Goal: Task Accomplishment & Management: Manage account settings

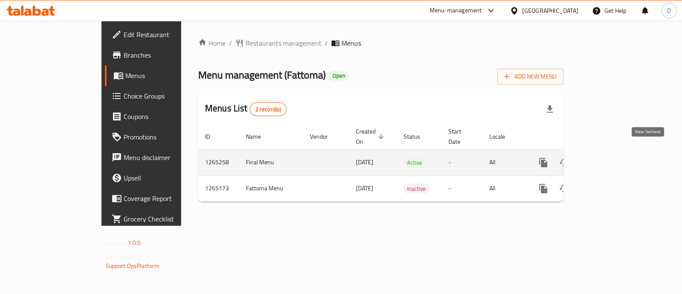
click at [615, 153] on link "enhanced table" at bounding box center [605, 162] width 20 height 20
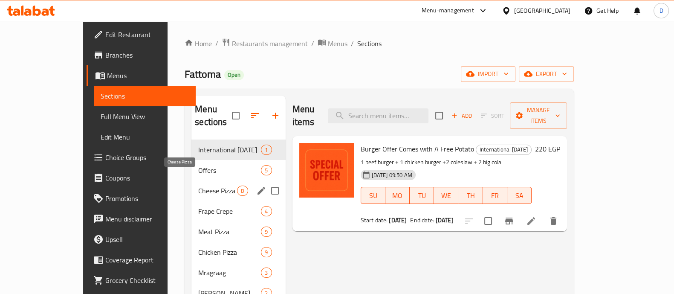
click at [198, 185] on span "Cheese Pizza" at bounding box center [217, 190] width 39 height 10
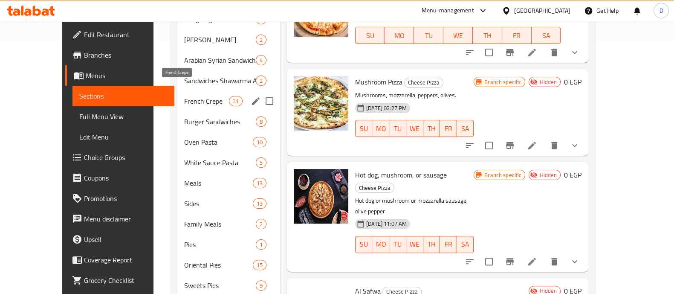
scroll to position [266, 0]
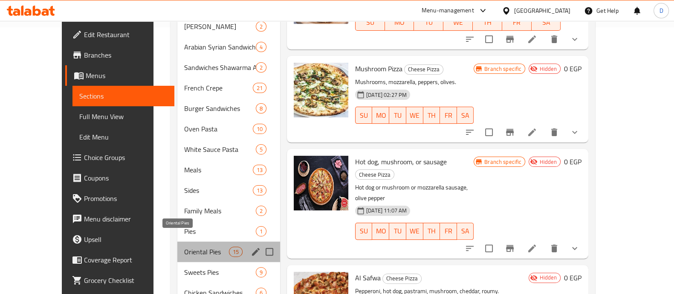
click at [184, 246] on span "Oriental Pies" at bounding box center [206, 251] width 45 height 10
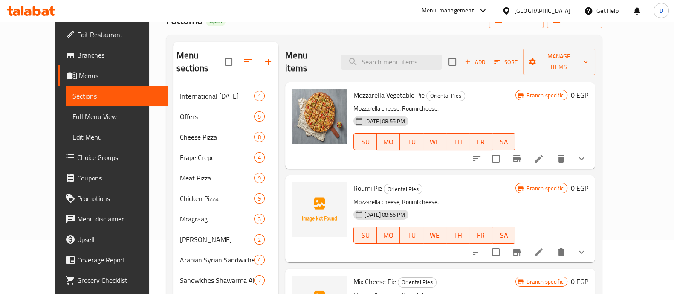
scroll to position [53, 0]
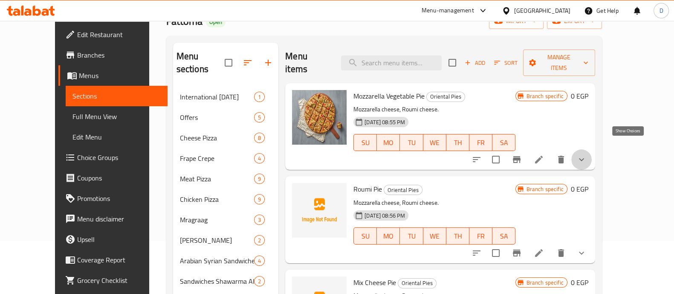
click at [586, 154] on icon "show more" at bounding box center [581, 159] width 10 height 10
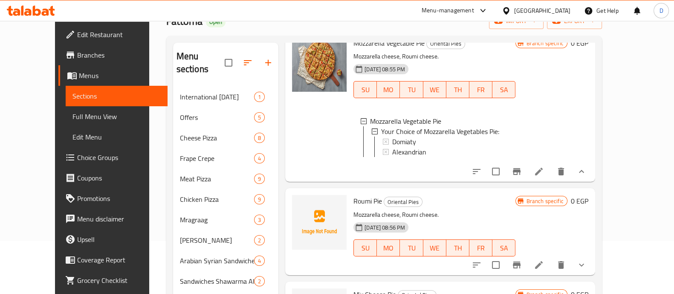
click at [586, 260] on icon "show more" at bounding box center [581, 265] width 10 height 10
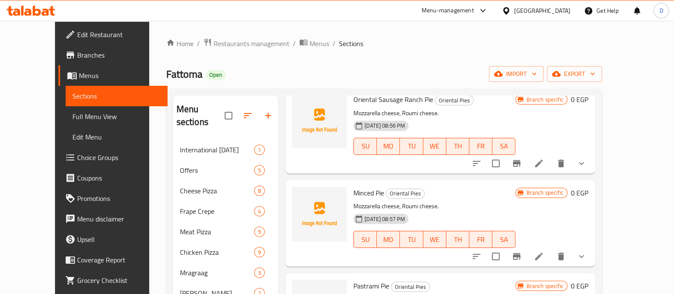
scroll to position [480, 0]
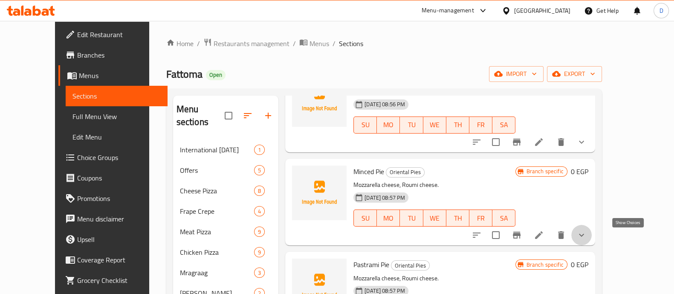
click at [586, 239] on icon "show more" at bounding box center [581, 235] width 10 height 10
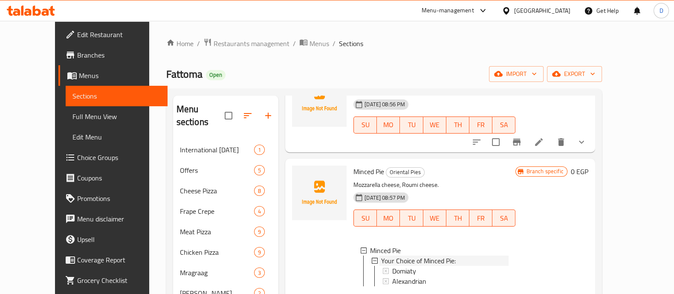
click at [426, 266] on span "Your Choice of Minced Pie:" at bounding box center [418, 260] width 75 height 10
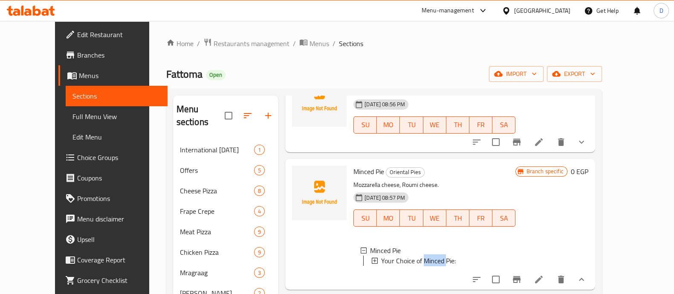
click at [426, 266] on span "Your Choice of Minced Pie:" at bounding box center [418, 260] width 75 height 10
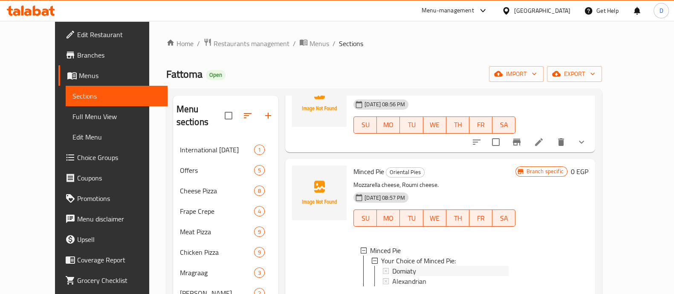
click at [396, 276] on span "Domiaty" at bounding box center [404, 271] width 24 height 10
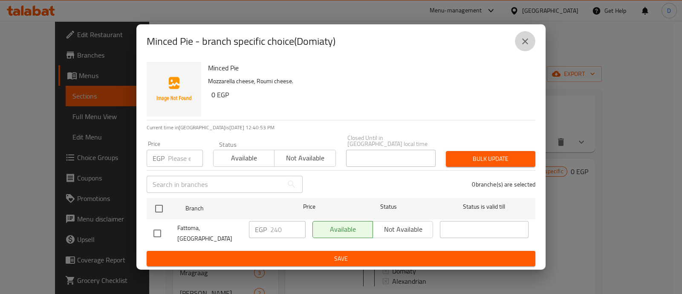
click at [526, 40] on icon "close" at bounding box center [525, 41] width 10 height 10
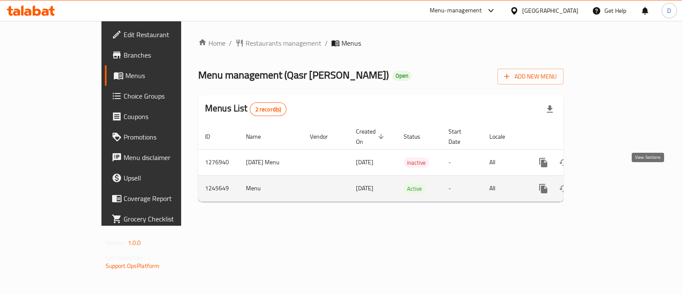
click at [610, 183] on icon "enhanced table" at bounding box center [605, 188] width 10 height 10
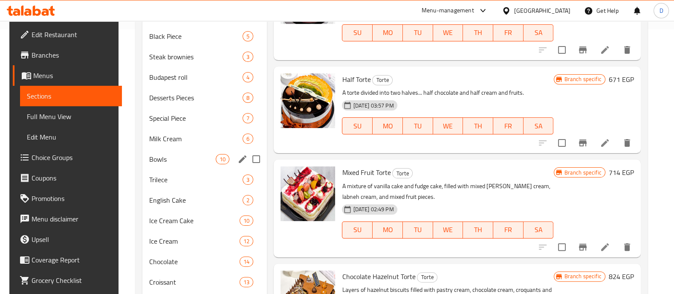
scroll to position [266, 0]
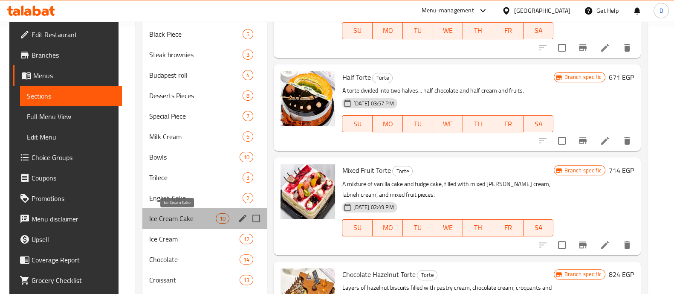
click at [179, 218] on span "Ice Cream Cake" at bounding box center [182, 218] width 66 height 10
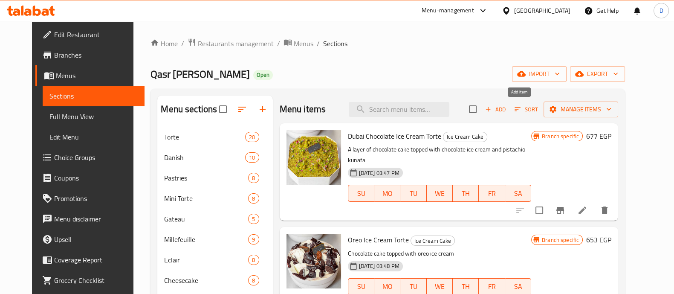
click at [507, 113] on span "Add" at bounding box center [495, 109] width 23 height 10
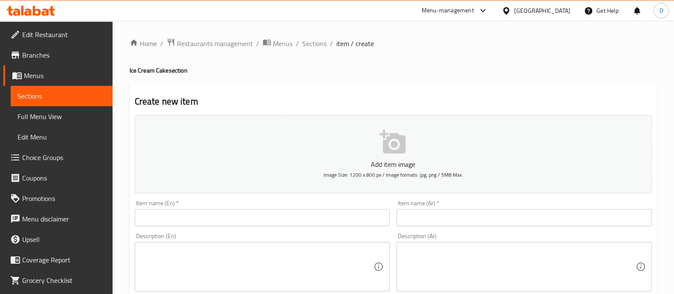
click at [428, 214] on input "text" at bounding box center [523, 217] width 255 height 17
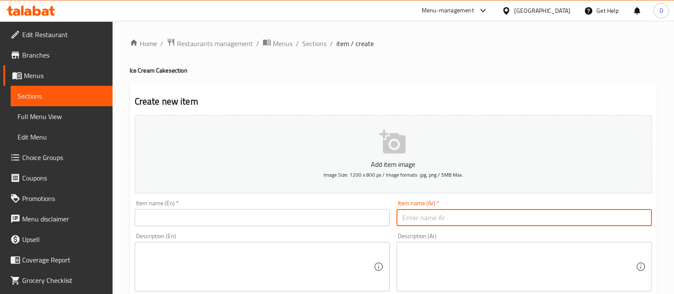
paste input "تورتة ايس كريم شوكلت براوني"
type input "تورتة ايس كريم شوكلت براوني"
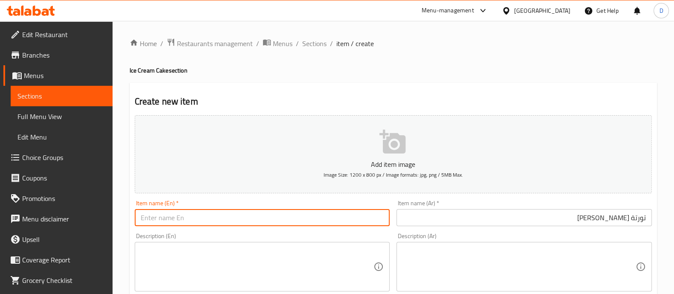
click at [277, 216] on input "text" at bounding box center [262, 217] width 255 height 17
paste input "Chocolate Brownie Ice Cream Cake"
type input "Chocolate Brownie Ice Cream Cake"
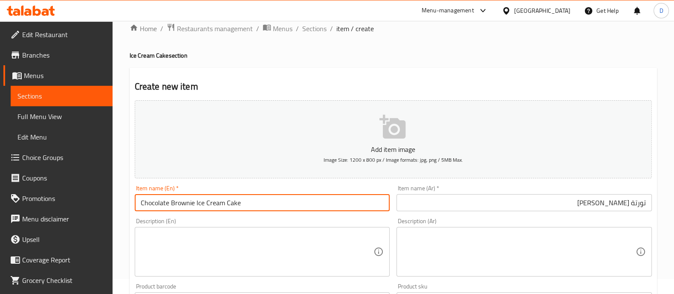
scroll to position [106, 0]
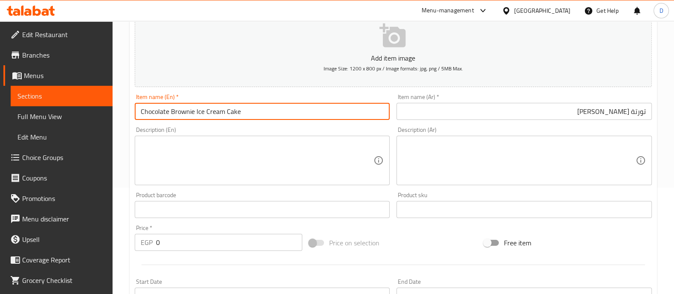
click at [186, 237] on input "0" at bounding box center [229, 242] width 147 height 17
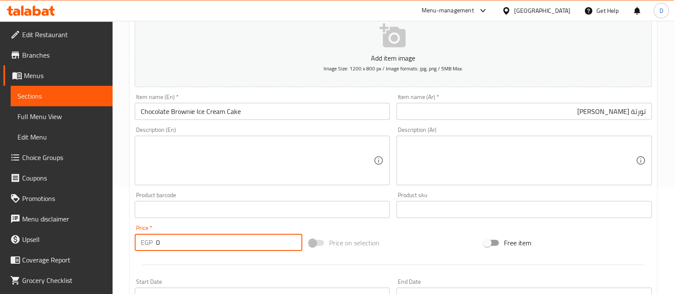
click at [186, 237] on input "0" at bounding box center [229, 242] width 147 height 17
type input "702"
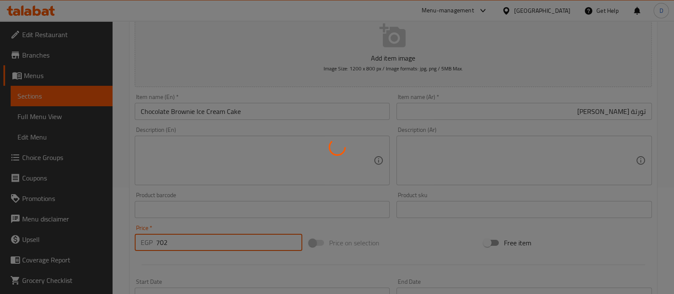
type input "0"
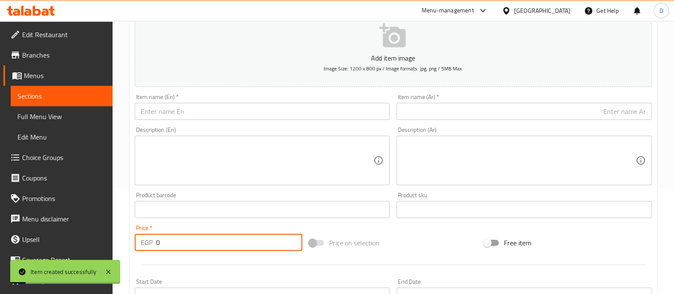
click at [517, 112] on input "text" at bounding box center [523, 111] width 255 height 17
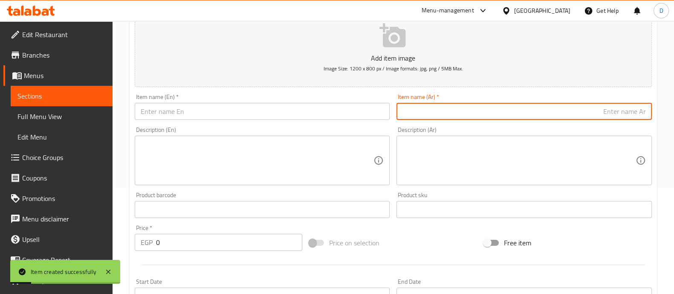
paste input "تورتة ايس كريم بوب كورن."
type input "تورتة ايس كريم بوب كورن"
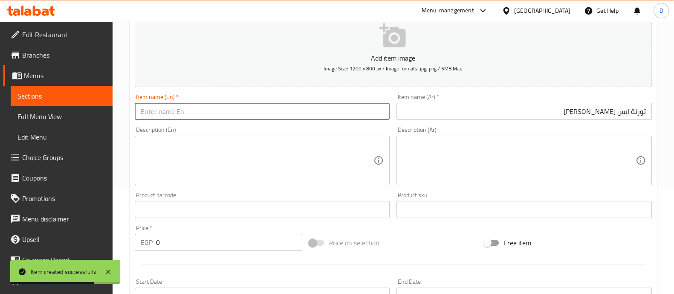
click at [314, 110] on input "text" at bounding box center [262, 111] width 255 height 17
paste input "Popcorn ice cream cake"
type input "Popcorn ice cream cake"
click at [226, 231] on div "Price   * EGP 0 Price *" at bounding box center [219, 238] width 168 height 26
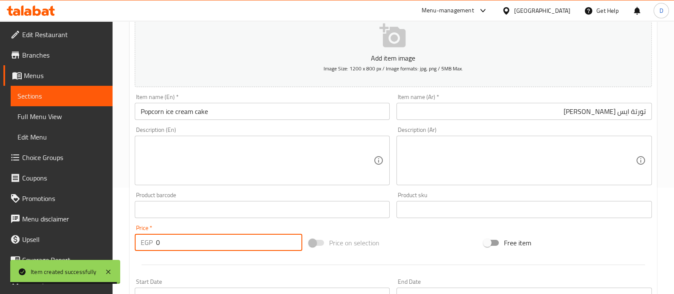
click at [239, 248] on input "0" at bounding box center [229, 242] width 147 height 17
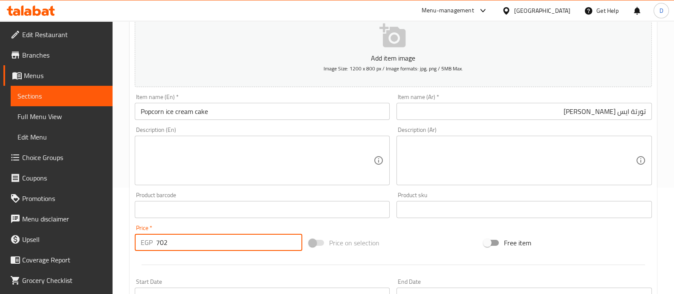
type input "702"
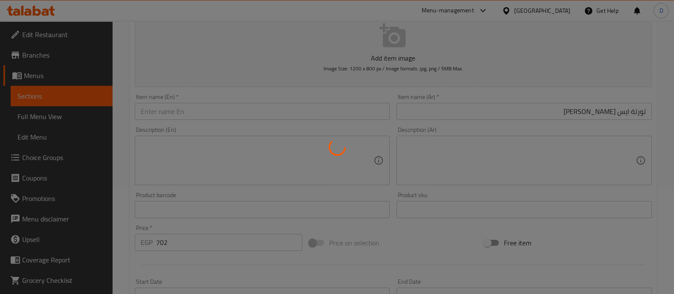
type input "0"
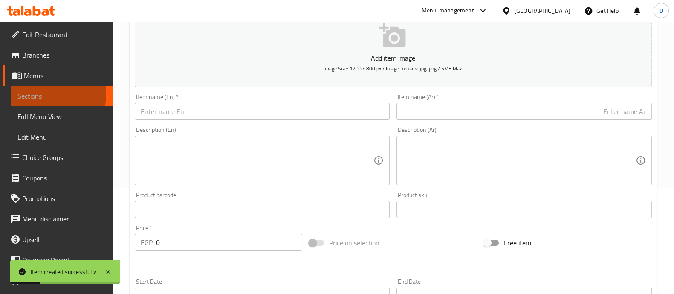
click at [43, 94] on span "Sections" at bounding box center [61, 96] width 88 height 10
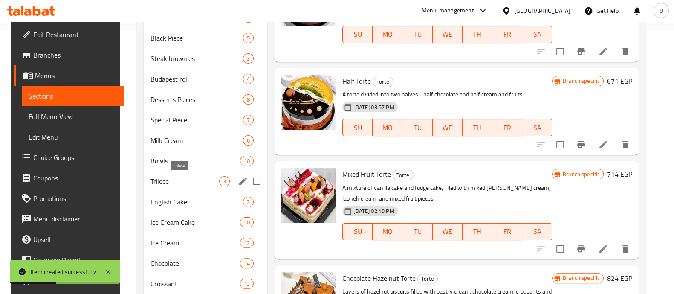
scroll to position [266, 0]
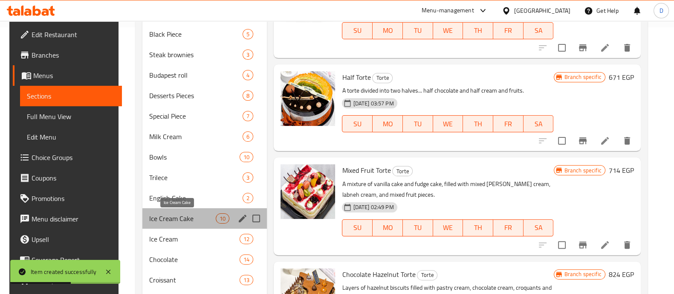
click at [187, 216] on span "Ice Cream Cake" at bounding box center [182, 218] width 66 height 10
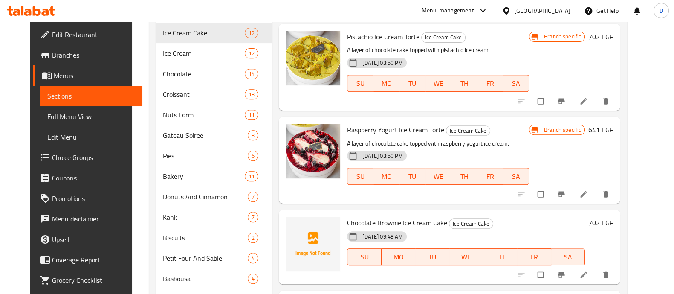
scroll to position [535, 0]
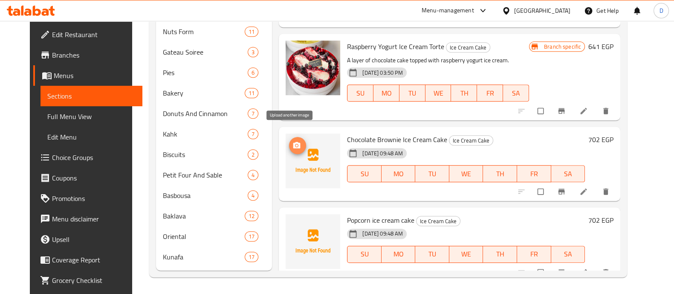
click at [296, 141] on span "upload picture" at bounding box center [297, 145] width 17 height 9
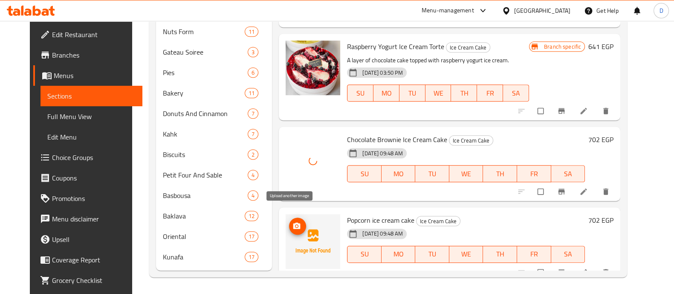
click at [293, 222] on icon "upload picture" at bounding box center [296, 225] width 7 height 6
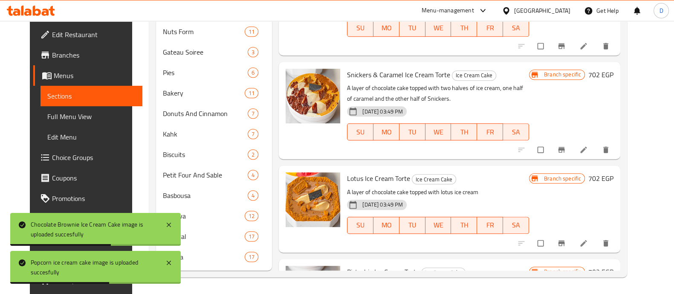
scroll to position [62, 0]
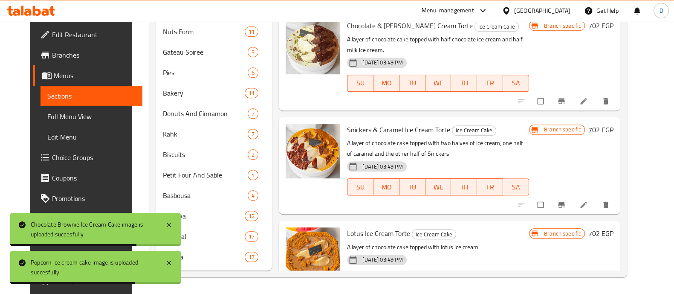
click at [43, 5] on div at bounding box center [31, 10] width 62 height 17
click at [45, 8] on icon at bounding box center [31, 11] width 48 height 10
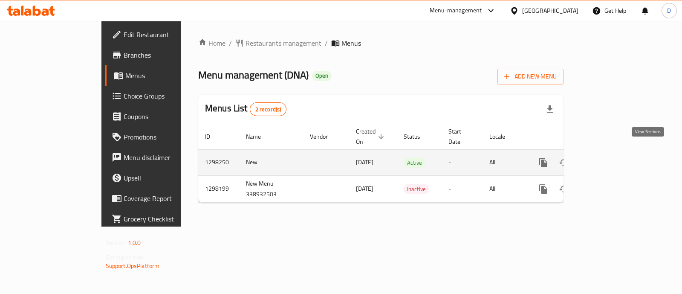
click at [610, 157] on icon "enhanced table" at bounding box center [605, 162] width 10 height 10
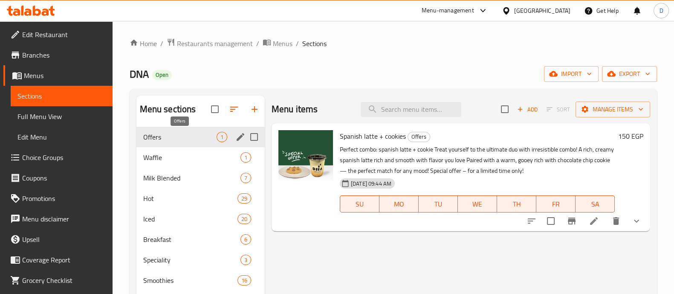
click at [185, 132] on span "Offers" at bounding box center [179, 137] width 73 height 10
click at [537, 110] on span "Add" at bounding box center [527, 109] width 23 height 10
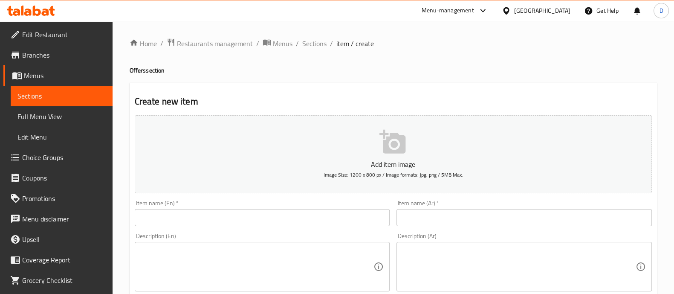
click at [248, 218] on input "text" at bounding box center [262, 217] width 255 height 17
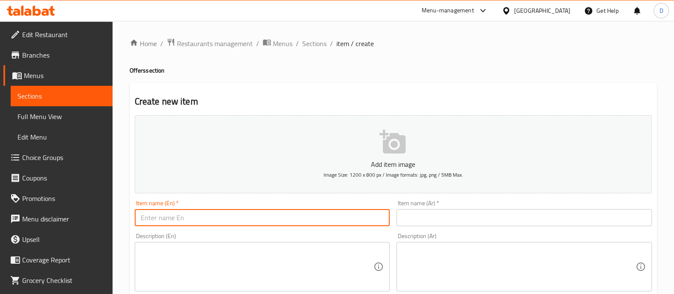
paste input "DNA BLUE +signature mo"
type input "DNA BLUE +signature mo"
click at [482, 220] on input "text" at bounding box center [523, 217] width 255 height 17
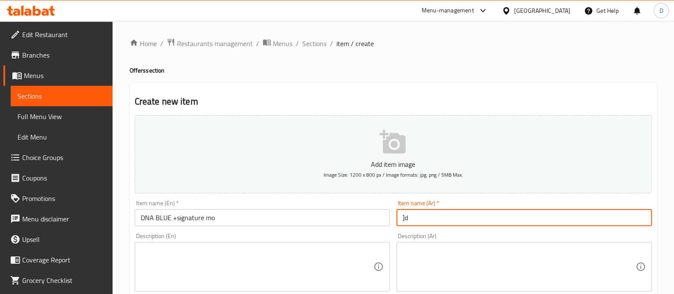
type input "]"
type input "دي ان اي بلو + مو"
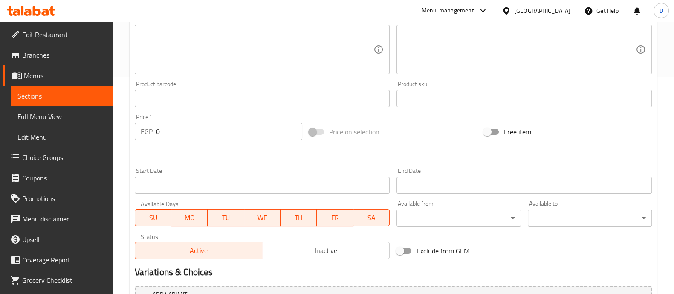
scroll to position [308, 0]
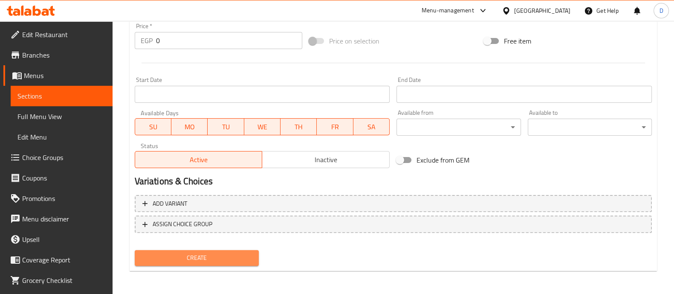
click at [216, 259] on span "Create" at bounding box center [197, 257] width 110 height 11
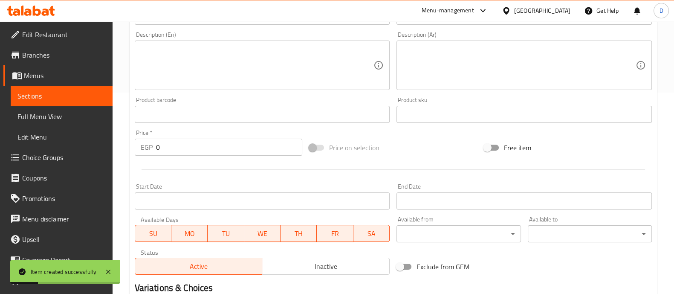
scroll to position [41, 0]
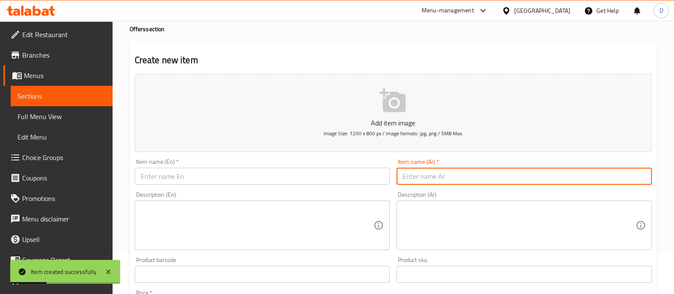
click at [458, 171] on input "text" at bounding box center [523, 176] width 255 height 17
paste input "كابوتشينو + ترماسيو"
type input "كابوتشينو + ترماسيو"
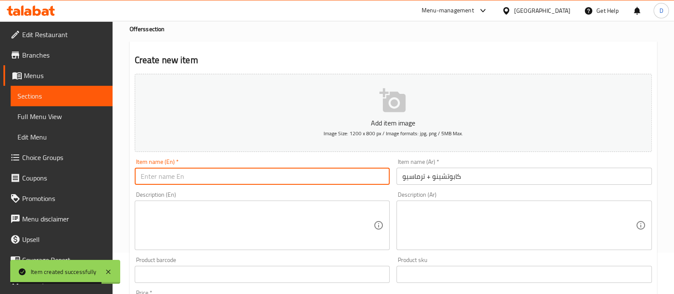
click at [274, 171] on input "text" at bounding box center [262, 176] width 255 height 17
paste input "Cappuccino + Tiramisu"
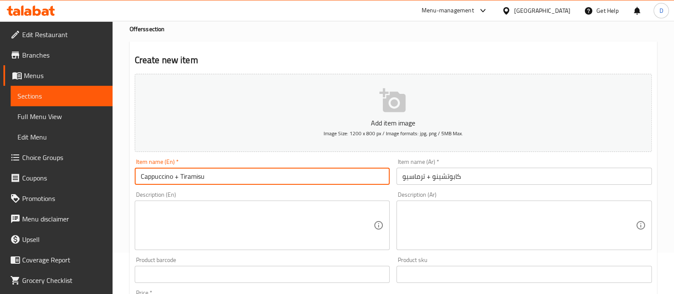
type input "Cappuccino + Tiramisu"
click at [241, 238] on textarea at bounding box center [257, 225] width 233 height 40
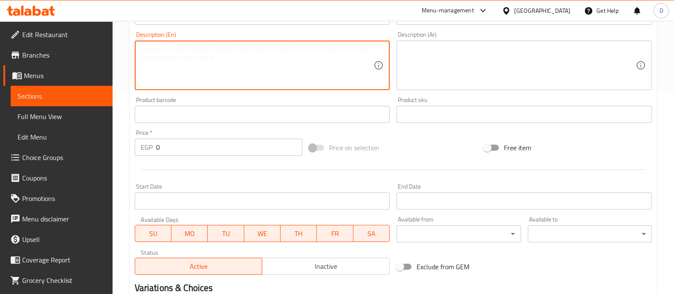
scroll to position [308, 0]
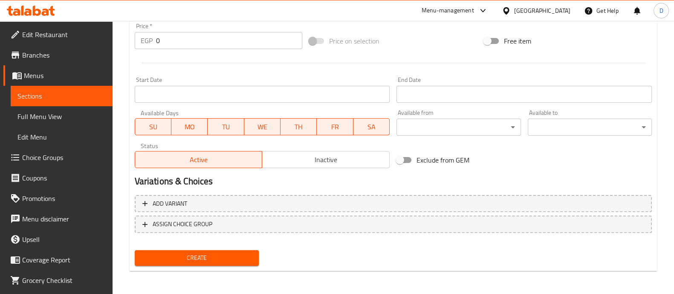
click at [200, 268] on div "Create" at bounding box center [196, 257] width 131 height 23
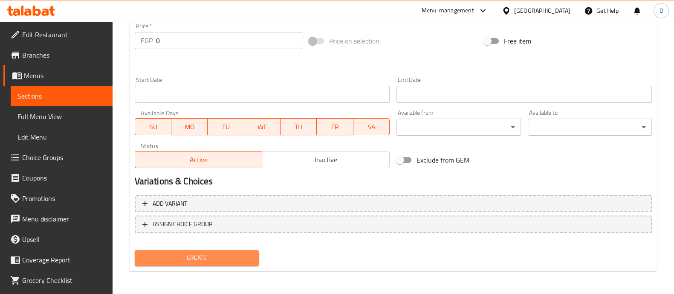
click at [219, 252] on span "Create" at bounding box center [197, 257] width 110 height 11
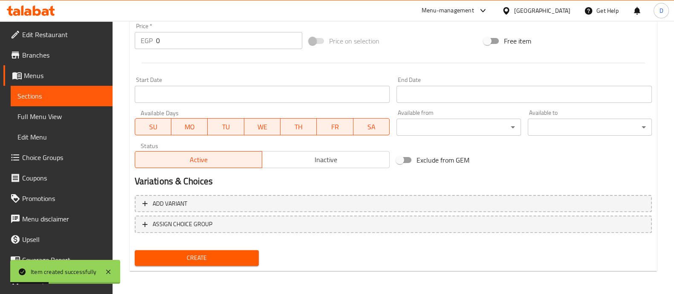
click at [60, 92] on span "Sections" at bounding box center [61, 96] width 88 height 10
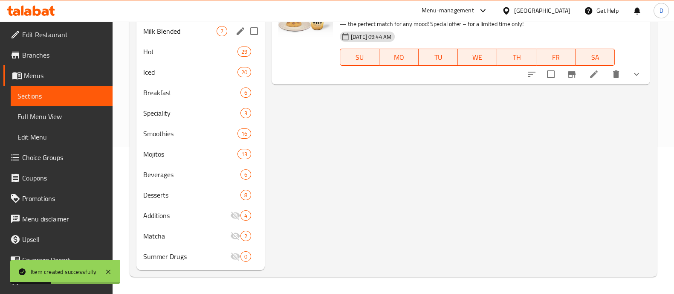
scroll to position [119, 0]
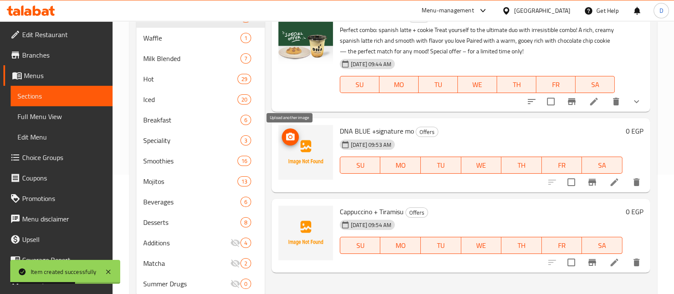
click at [285, 134] on icon "upload picture" at bounding box center [290, 137] width 10 height 10
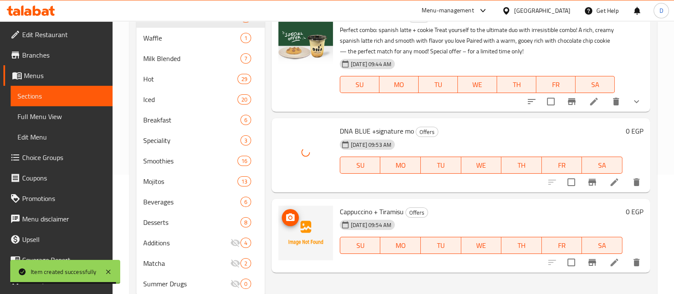
click at [288, 212] on icon "upload picture" at bounding box center [290, 217] width 10 height 10
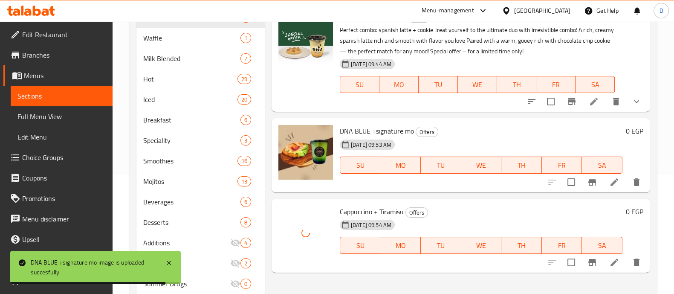
click at [630, 125] on h6 "0 EGP" at bounding box center [634, 131] width 17 height 12
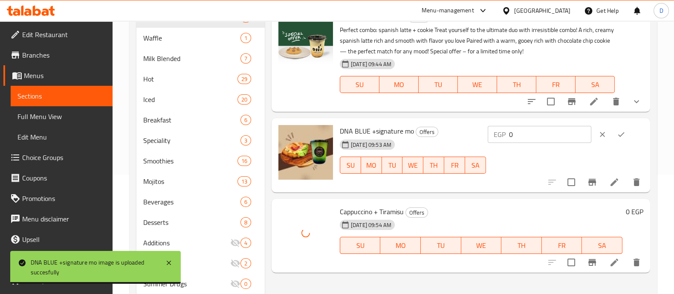
click at [549, 131] on input "0" at bounding box center [550, 134] width 82 height 17
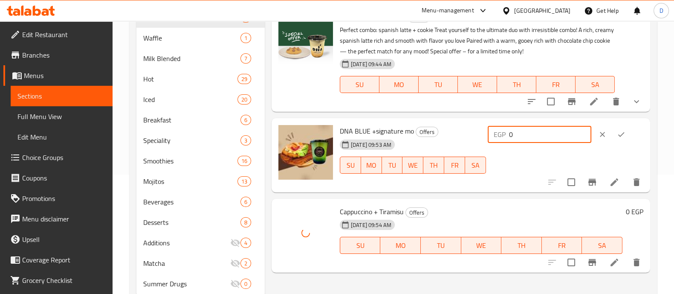
click at [549, 131] on input "0" at bounding box center [550, 134] width 82 height 17
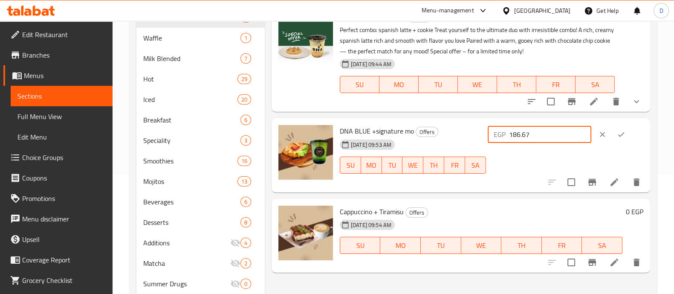
type input "186.67"
click at [624, 133] on icon "ok" at bounding box center [621, 134] width 9 height 9
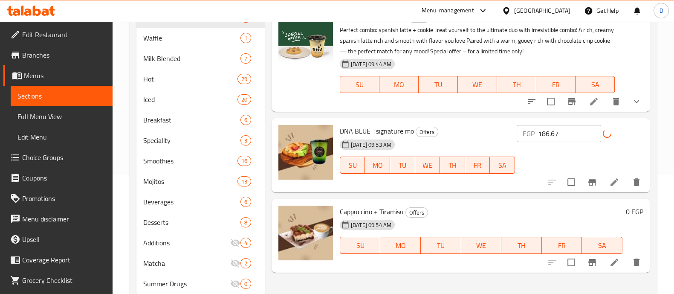
click at [632, 213] on h6 "0 EGP" at bounding box center [634, 211] width 17 height 12
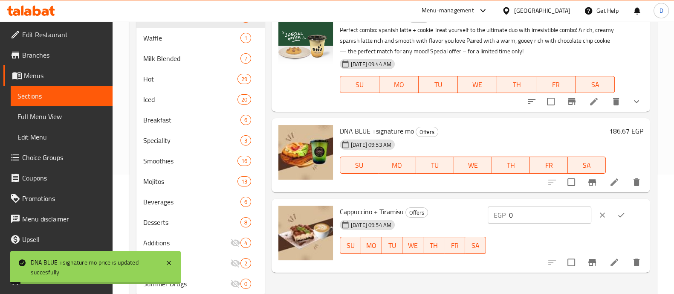
click at [547, 214] on input "0" at bounding box center [550, 214] width 82 height 17
paste input "186.67"
type input "186.67"
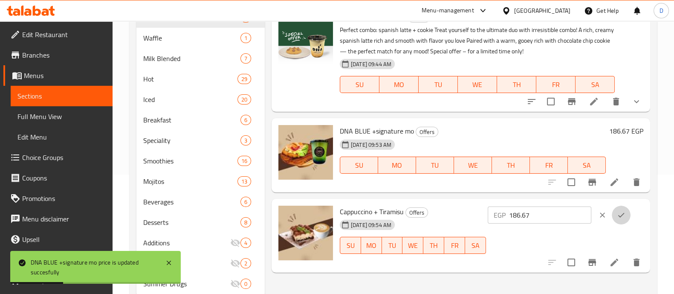
click at [624, 218] on icon "ok" at bounding box center [621, 215] width 9 height 9
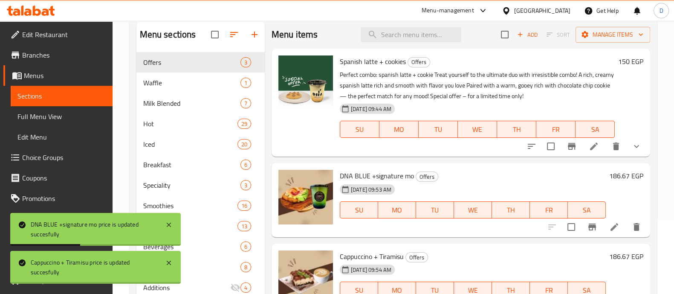
scroll to position [12, 0]
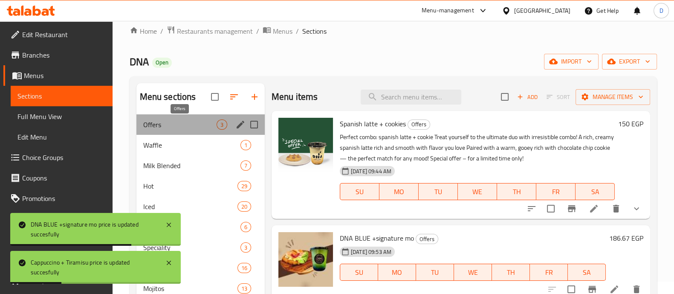
click at [199, 122] on span "Offers" at bounding box center [179, 124] width 73 height 10
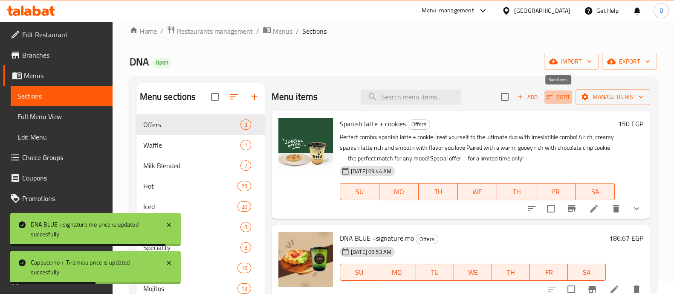
click at [555, 96] on span "Sort" at bounding box center [557, 97] width 23 height 10
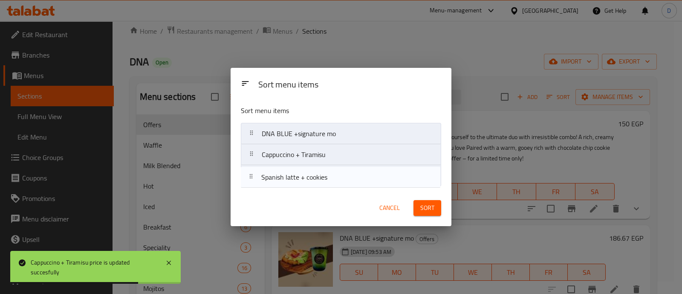
drag, startPoint x: 342, startPoint y: 139, endPoint x: 342, endPoint y: 191, distance: 51.1
click at [342, 191] on div "Sort menu items Sort menu items Spanish latte + cookies DNA BLUE +signature mo …" at bounding box center [341, 147] width 220 height 158
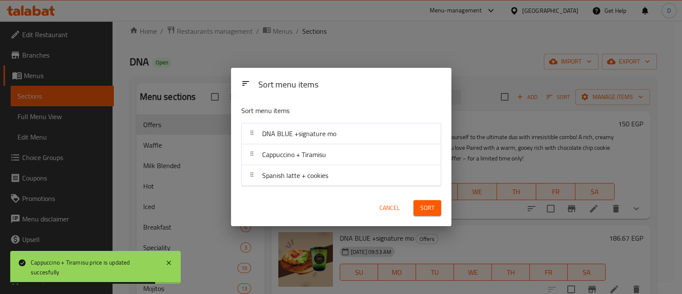
click at [432, 210] on span "Sort" at bounding box center [427, 207] width 14 height 11
